Goal: Download file/media

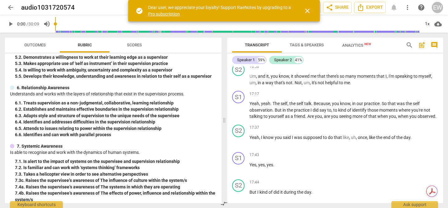
scroll to position [2583, 0]
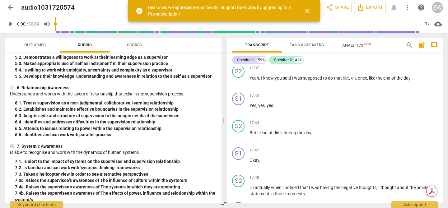
click at [424, 44] on span "post_add" at bounding box center [421, 44] width 7 height 7
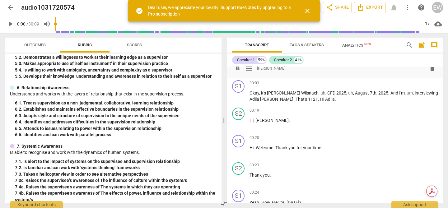
click at [433, 44] on span "comment" at bounding box center [433, 44] width 7 height 7
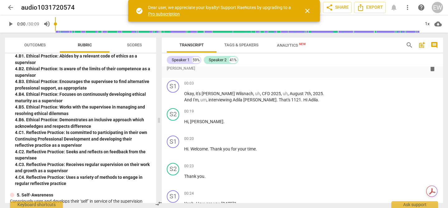
scroll to position [644, 0]
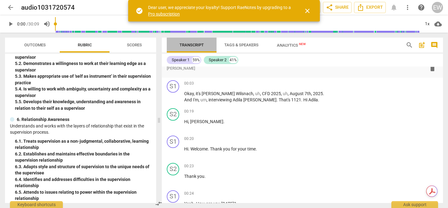
click at [195, 44] on span "Transcript" at bounding box center [191, 45] width 24 height 5
drag, startPoint x: 183, startPoint y: 84, endPoint x: 182, endPoint y: 73, distance: 10.6
click at [182, 73] on div "format_bold format_list_bulleted [PERSON_NAME] delete Summary: S1 play_arrow pa…" at bounding box center [302, 135] width 281 height 136
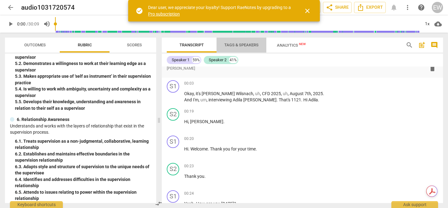
click at [236, 44] on span "Tags & Speakers" at bounding box center [241, 45] width 34 height 5
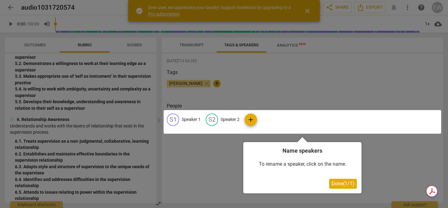
click at [216, 158] on div at bounding box center [224, 104] width 448 height 208
click at [227, 76] on div at bounding box center [224, 104] width 448 height 208
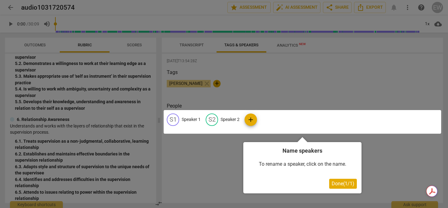
click at [196, 41] on div at bounding box center [224, 104] width 448 height 208
click at [188, 42] on div at bounding box center [224, 104] width 448 height 208
click at [187, 44] on div at bounding box center [224, 104] width 448 height 208
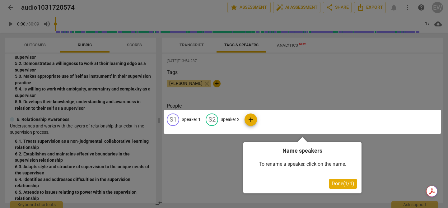
click at [336, 186] on span "Done ( 1 / 1 )" at bounding box center [342, 184] width 23 height 6
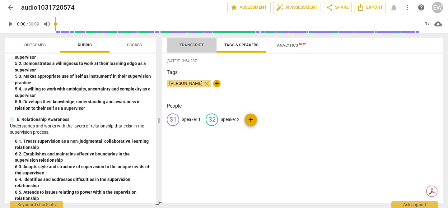
click at [187, 44] on span "Transcript" at bounding box center [191, 45] width 24 height 5
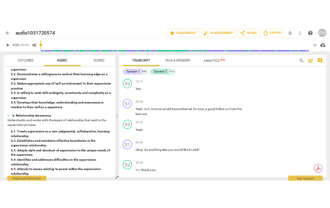
scroll to position [4832, 0]
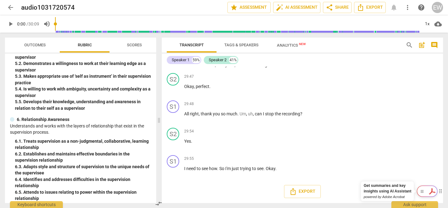
click at [433, 193] on div at bounding box center [427, 191] width 21 height 11
click at [300, 191] on span "Export" at bounding box center [302, 191] width 26 height 7
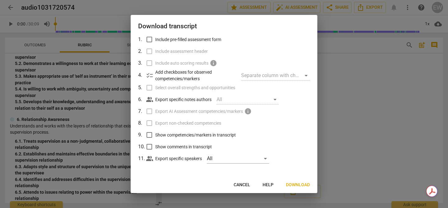
scroll to position [0, 0]
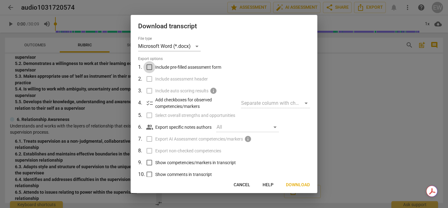
click at [151, 67] on input "Include pre-filled assessment form" at bounding box center [149, 67] width 12 height 12
checkbox input "true"
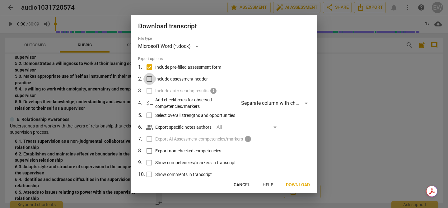
click at [150, 80] on input "Include assessment header" at bounding box center [149, 79] width 12 height 12
checkbox input "true"
click at [150, 91] on label "Include auto scoring results info" at bounding box center [223, 91] width 163 height 12
click at [150, 115] on input "Select overall strengths and opportunities" at bounding box center [149, 115] width 12 height 12
checkbox input "true"
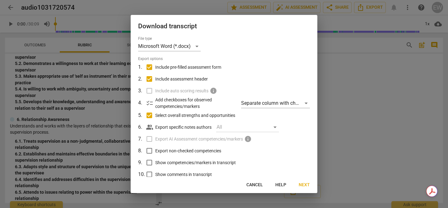
click at [149, 150] on input "Export non-checked competencies" at bounding box center [149, 151] width 12 height 12
checkbox input "true"
click at [151, 163] on input "Show competencies/markers in transcript" at bounding box center [149, 163] width 12 height 12
checkbox input "true"
click at [150, 173] on input "Show comments in transcript" at bounding box center [149, 175] width 12 height 12
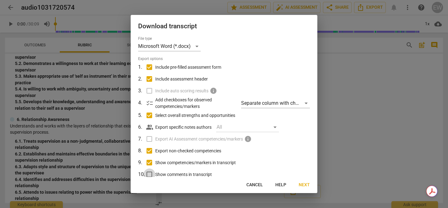
checkbox input "true"
click at [304, 185] on span "Next" at bounding box center [303, 185] width 11 height 6
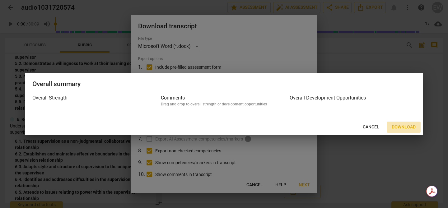
click at [406, 126] on span "Download" at bounding box center [403, 127] width 24 height 6
